Goal: Information Seeking & Learning: Learn about a topic

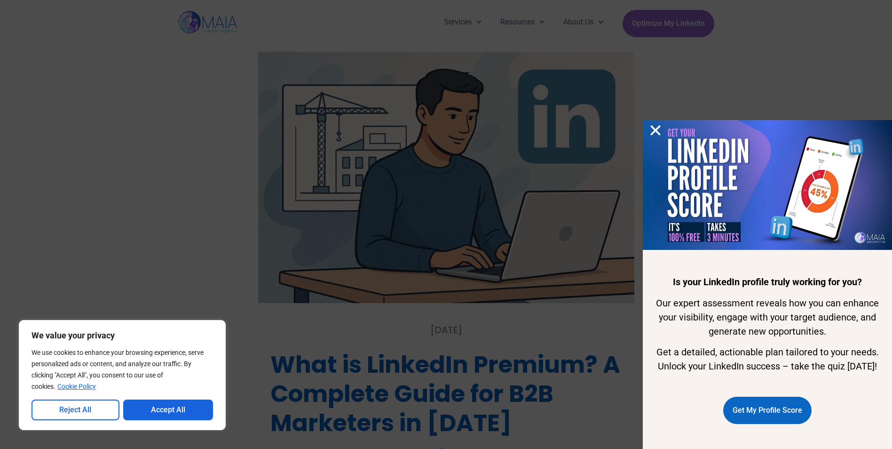
click at [658, 123] on icon "Close" at bounding box center [656, 130] width 14 height 14
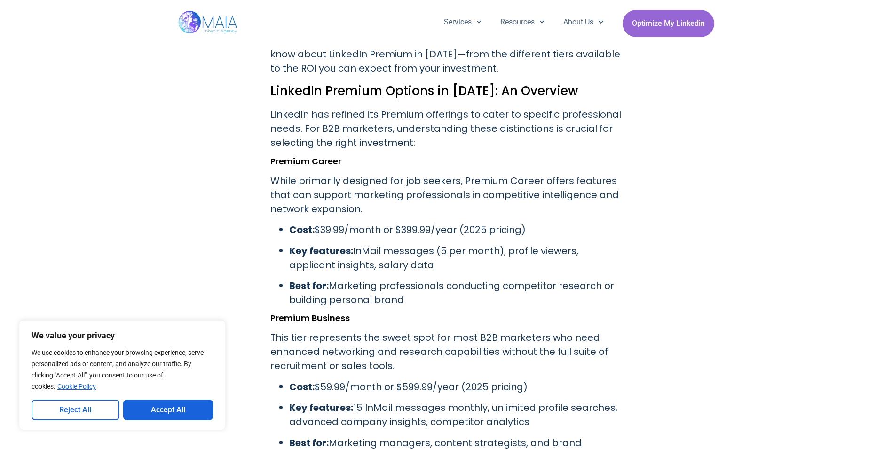
scroll to position [511, 0]
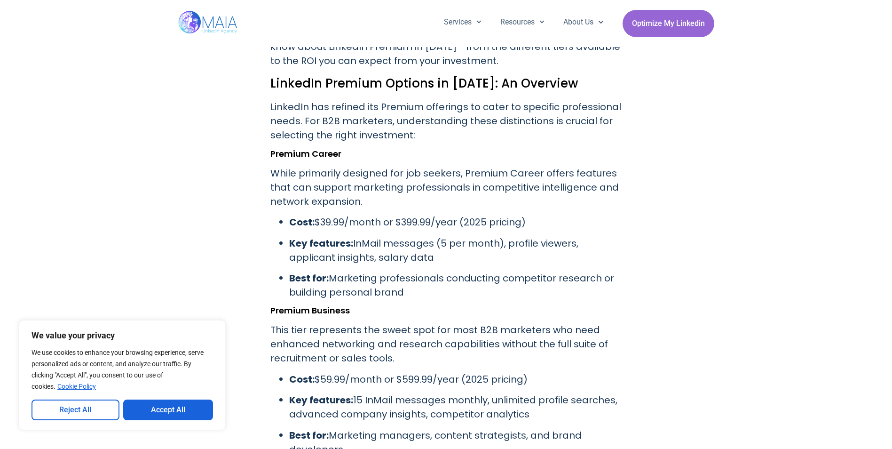
drag, startPoint x: 269, startPoint y: 84, endPoint x: 433, endPoint y: 294, distance: 266.8
copy div "LinkedIn Premium Options in [DATE]: An Overview LinkedIn has refined its Premiu…"
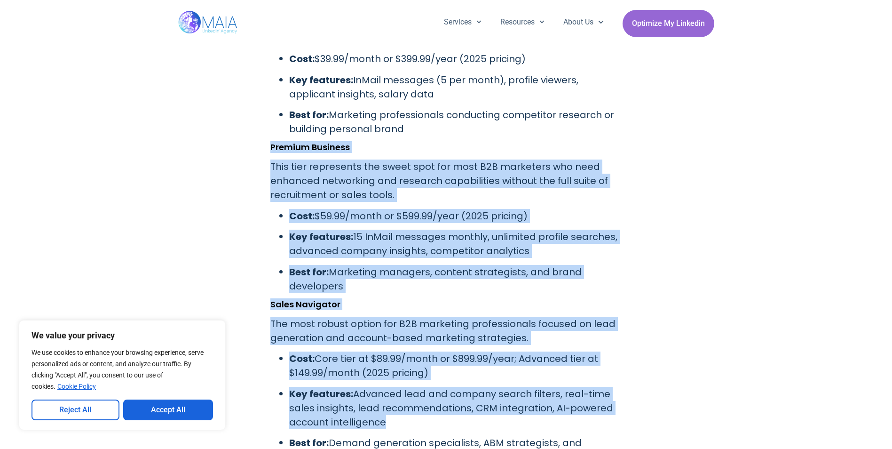
scroll to position [764, 0]
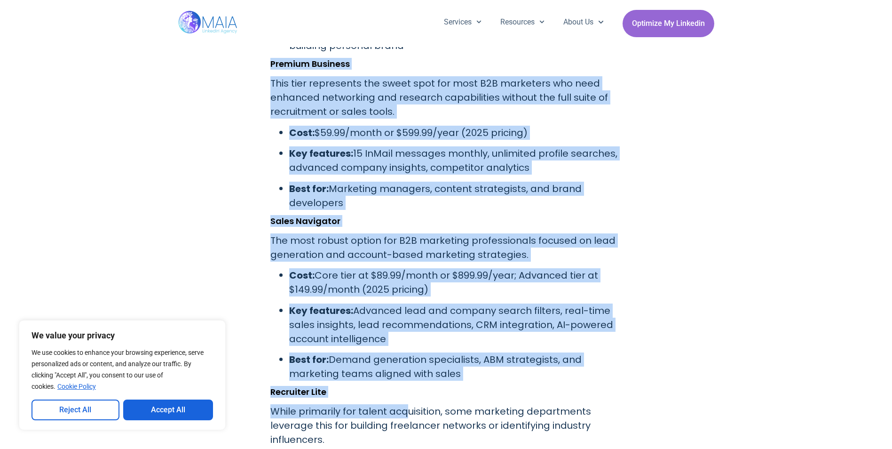
drag, startPoint x: 270, startPoint y: 235, endPoint x: 409, endPoint y: 454, distance: 259.0
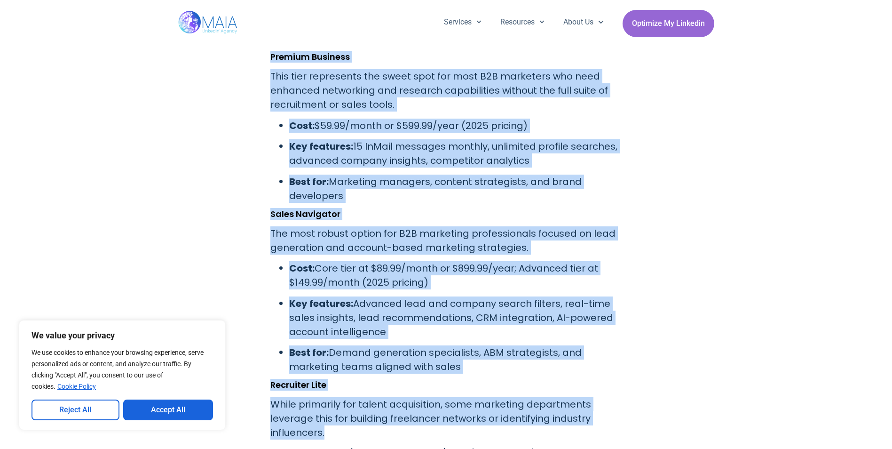
click at [403, 426] on p "While primarily for talent acquisition, some marketing departments leverage thi…" at bounding box center [446, 418] width 352 height 42
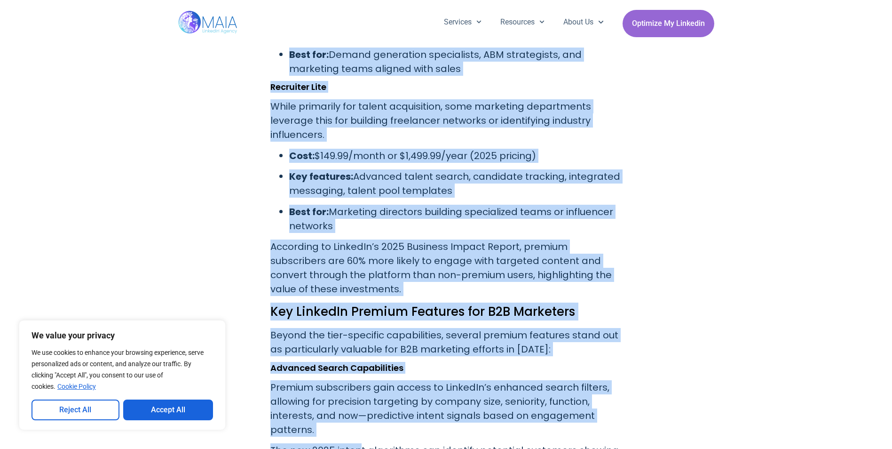
scroll to position [1067, 0]
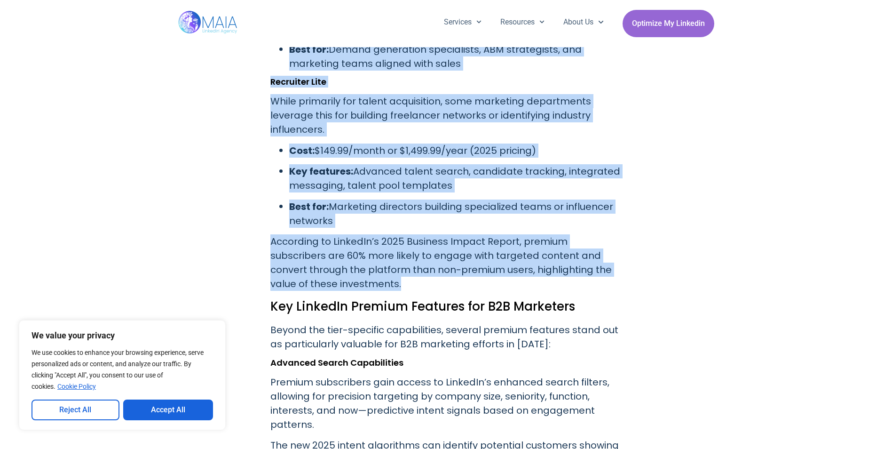
drag, startPoint x: 270, startPoint y: 161, endPoint x: 338, endPoint y: 286, distance: 142.1
copy div "Premium Business This tier represents the sweet spot for most B2B marketers who…"
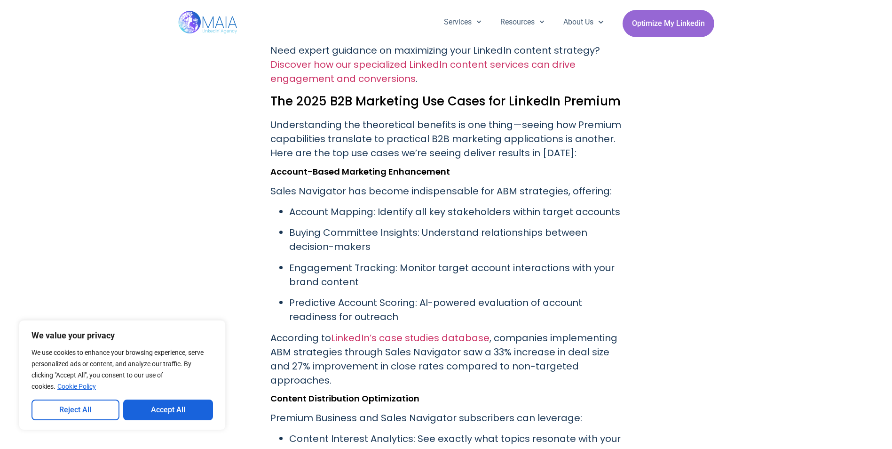
scroll to position [1926, 0]
